Goal: Task Accomplishment & Management: Manage account settings

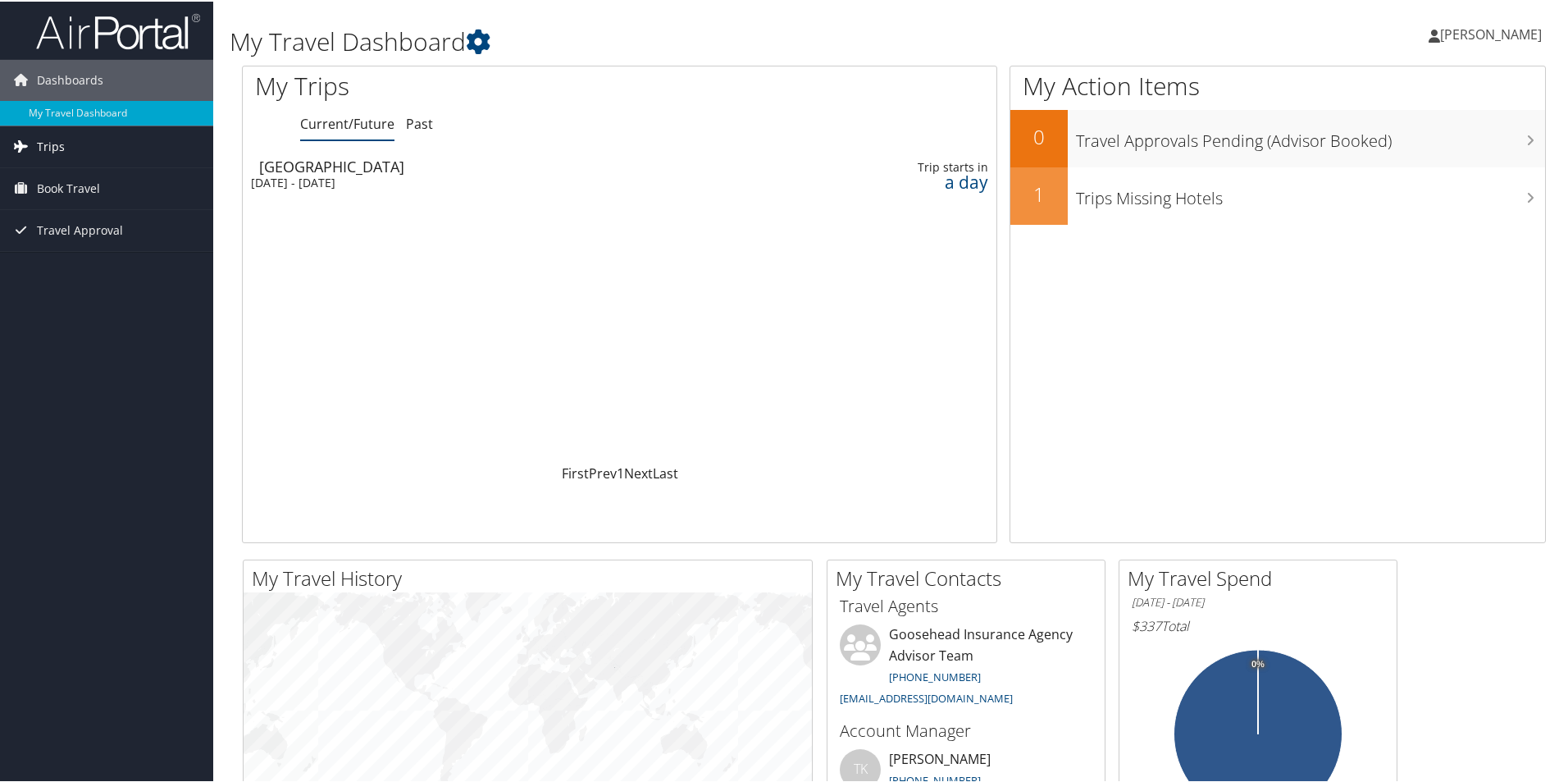
click at [57, 142] on span "Trips" at bounding box center [51, 145] width 28 height 41
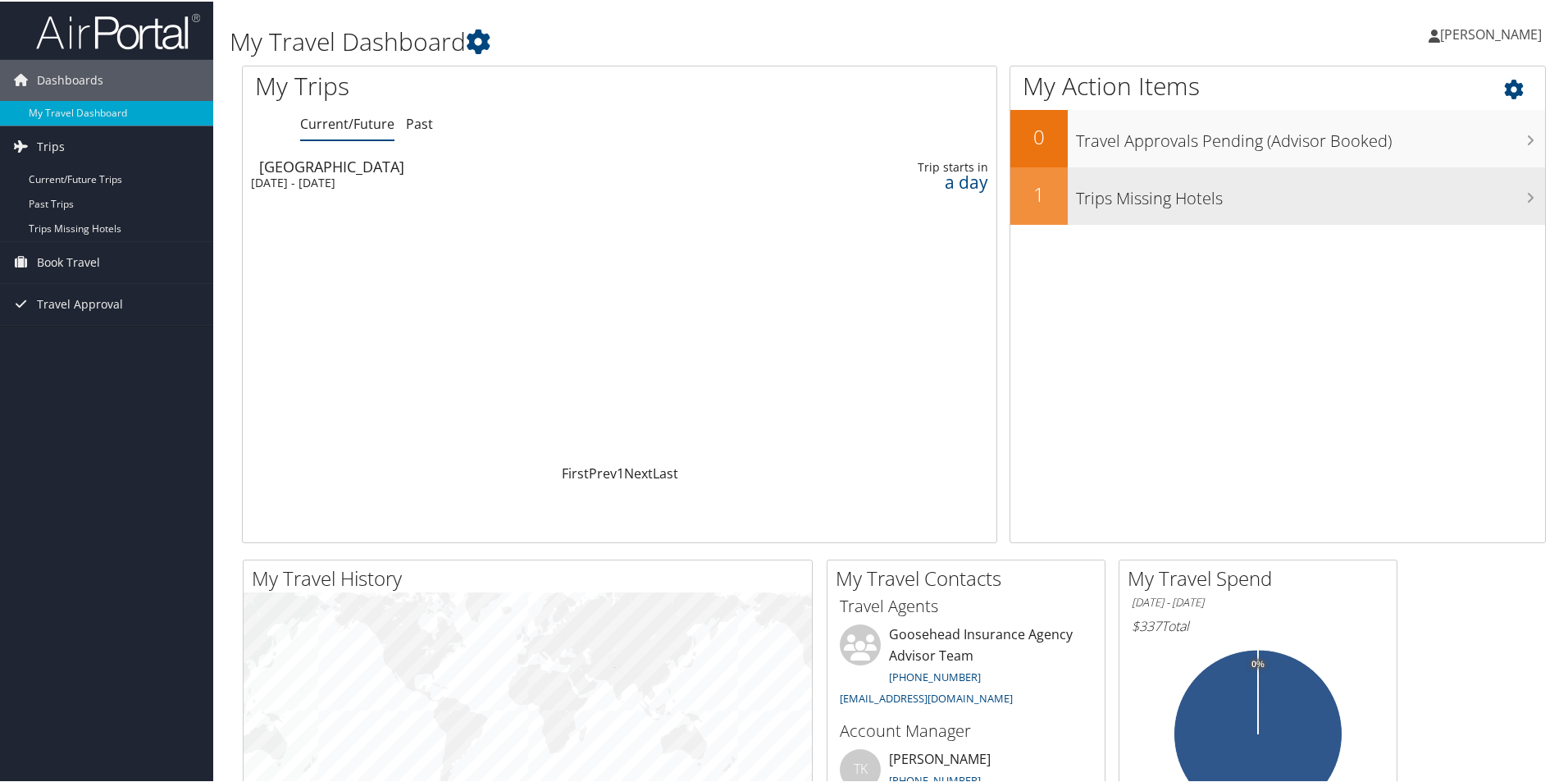
click at [1276, 195] on h3 "Trips Missing Hotels" at bounding box center [1310, 193] width 469 height 31
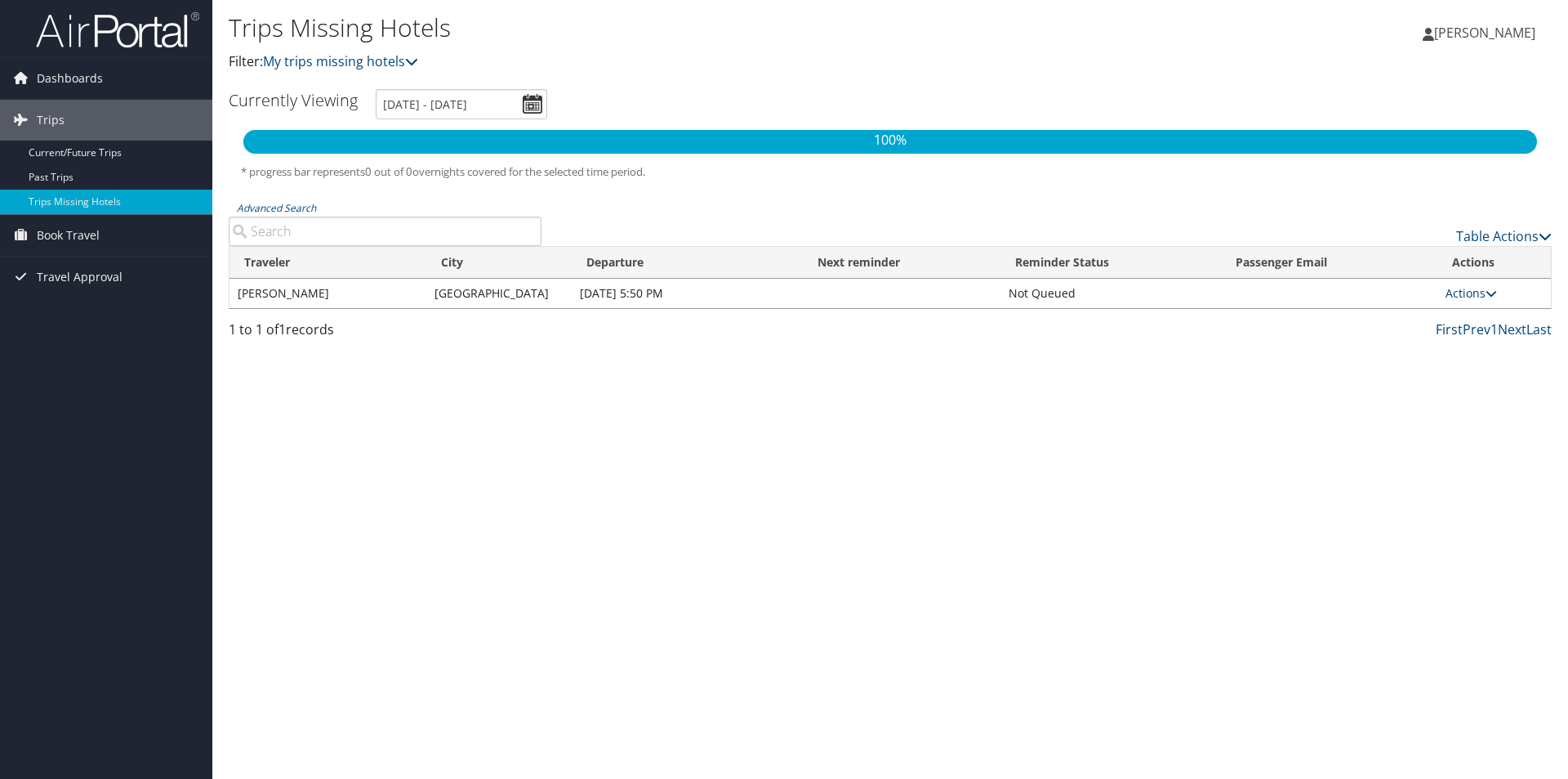
click at [1486, 294] on icon at bounding box center [1491, 294] width 12 height 12
click at [1484, 302] on ul "Send Reminder View Itinerary Attach Hotel" at bounding box center [1432, 344] width 119 height 85
click at [90, 226] on span "Book Travel" at bounding box center [68, 235] width 63 height 41
click at [118, 266] on link "Agent Booking Request" at bounding box center [106, 268] width 212 height 24
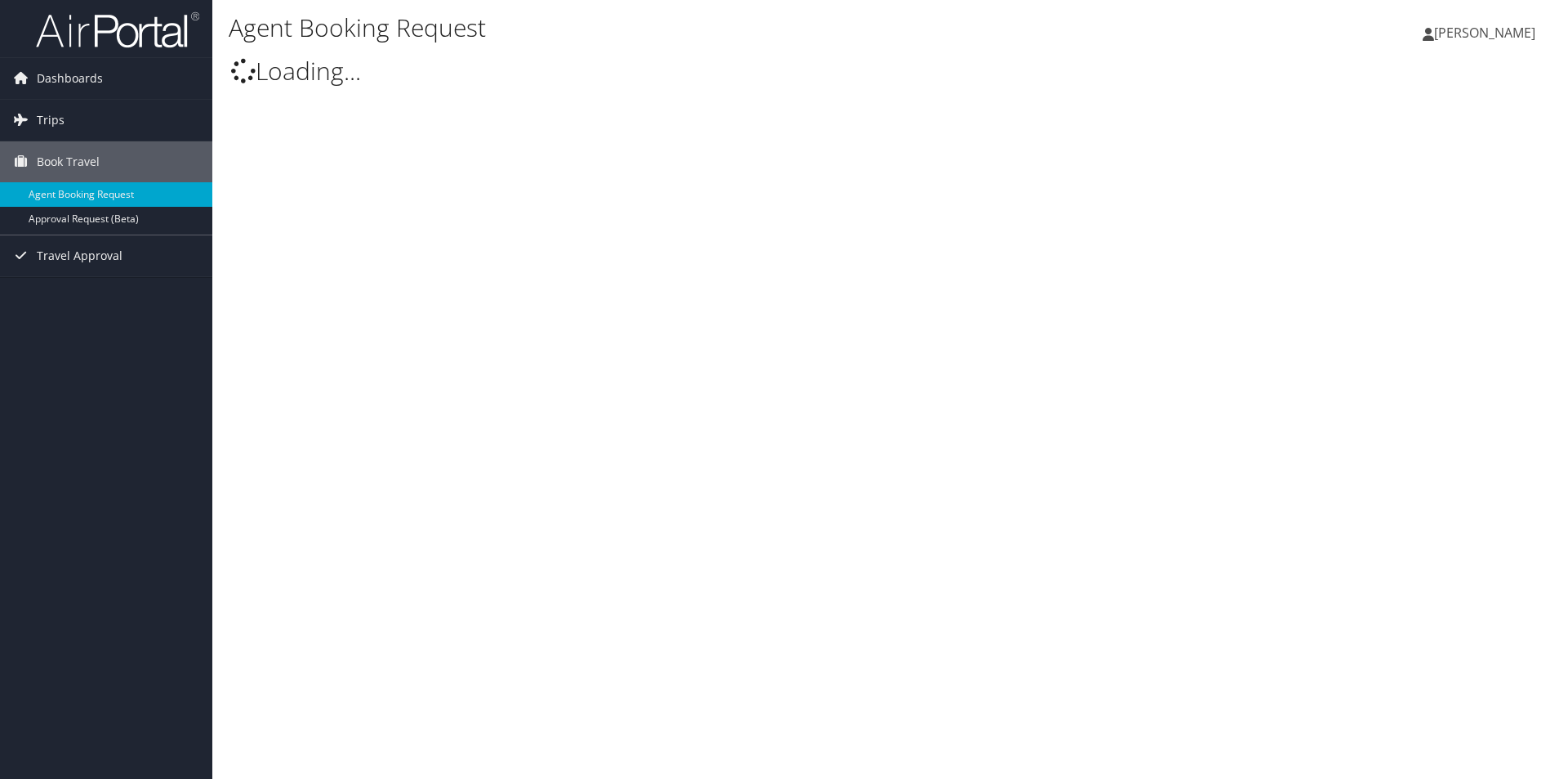
type input "[PERSON_NAME]"
select select "[EMAIL_ADDRESS][DOMAIN_NAME]"
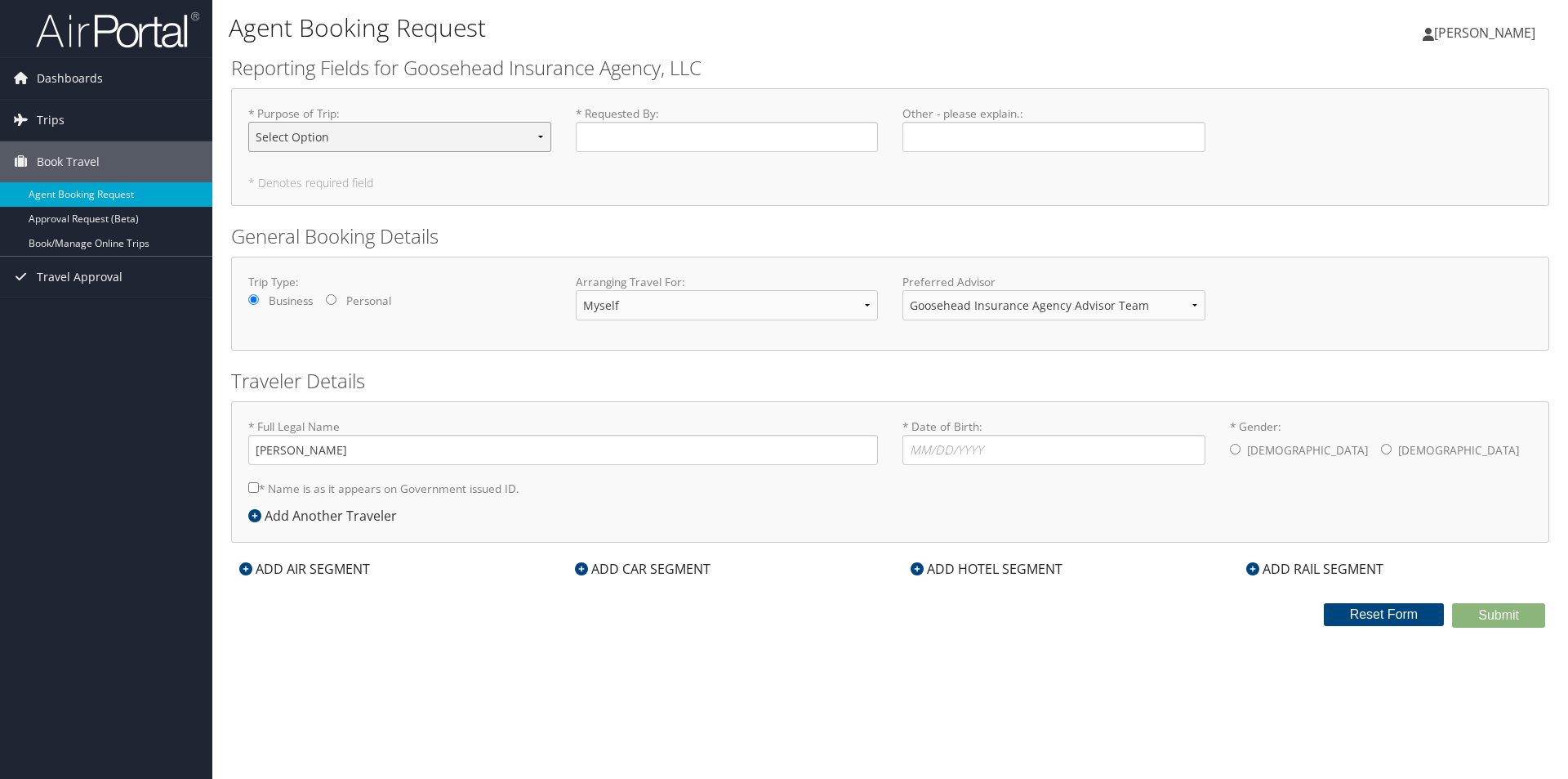
click at [465, 132] on select "Select Option Agency Site Visit - Support Campus Recruiting Visit Carrier Partn…" at bounding box center [400, 137] width 303 height 30
click at [118, 233] on link "Book/Manage Online Trips" at bounding box center [106, 243] width 212 height 24
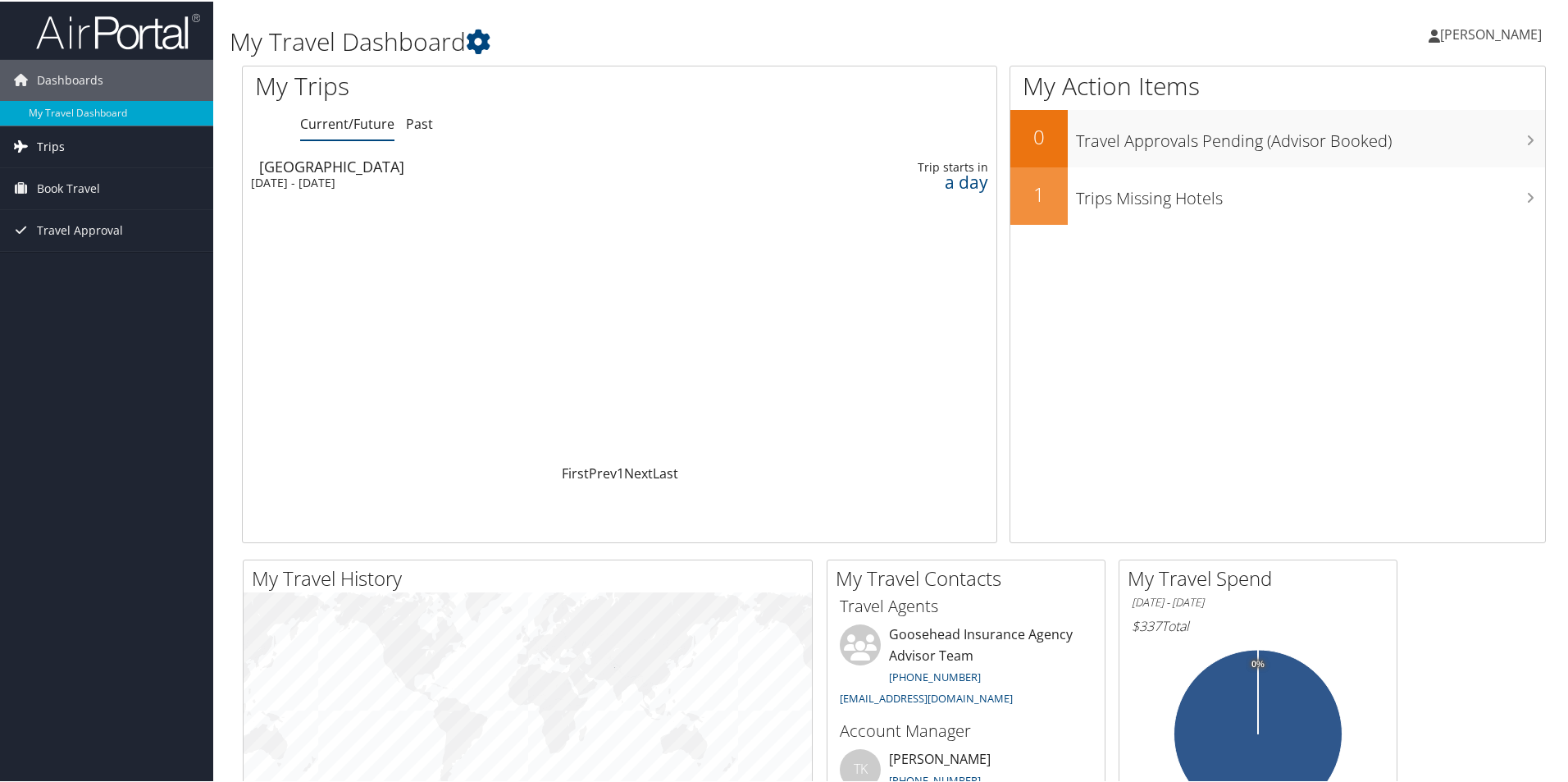
drag, startPoint x: 79, startPoint y: 147, endPoint x: 93, endPoint y: 147, distance: 14.0
click at [79, 147] on link "Trips" at bounding box center [107, 145] width 213 height 41
click at [82, 135] on link "Trips" at bounding box center [107, 145] width 213 height 41
click at [72, 205] on span "Book Travel" at bounding box center [68, 187] width 63 height 41
click at [92, 180] on span "Book Travel" at bounding box center [68, 187] width 63 height 41
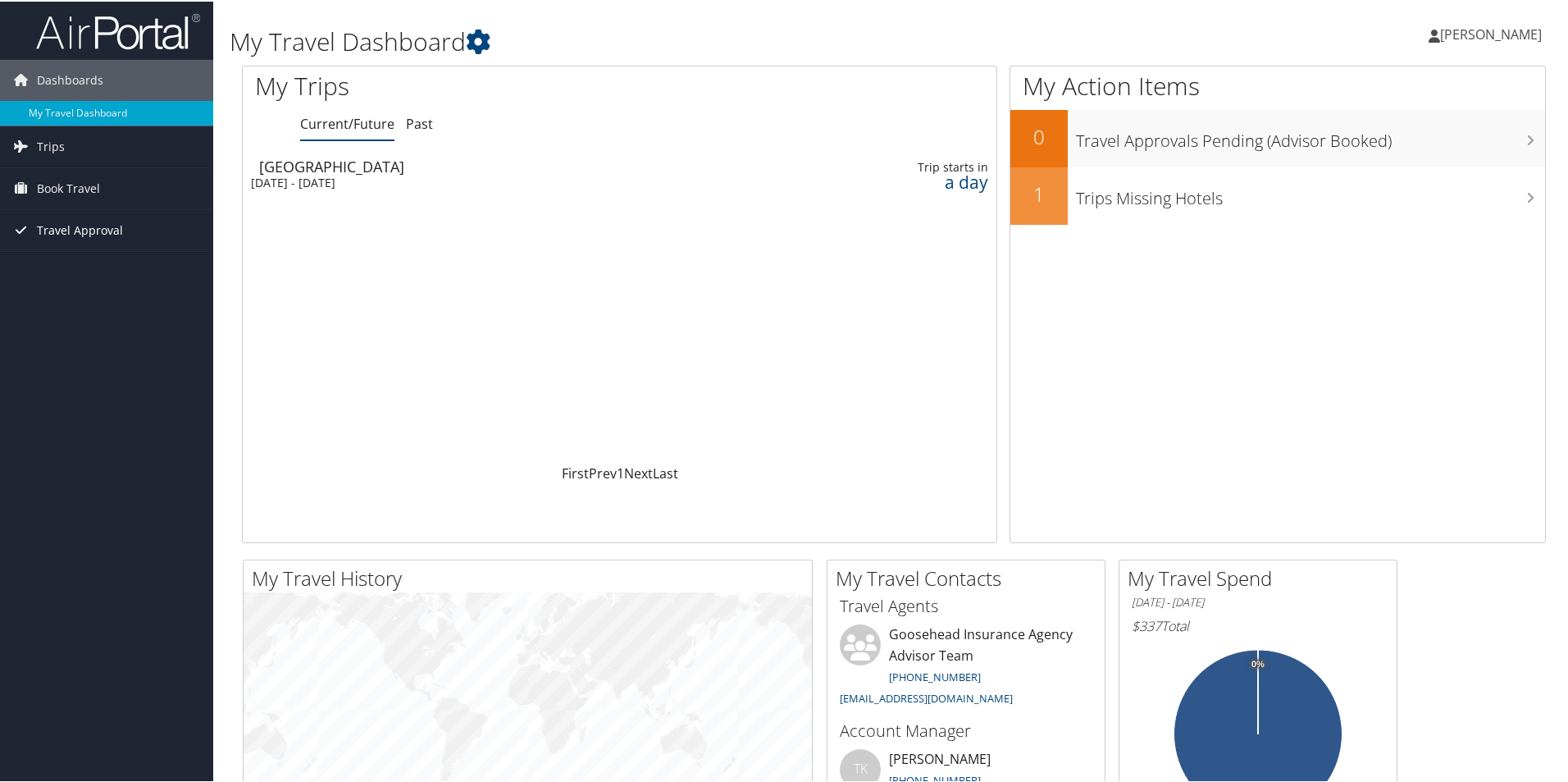
click at [88, 232] on span "Travel Approval" at bounding box center [80, 228] width 86 height 41
